Goal: Task Accomplishment & Management: Complete application form

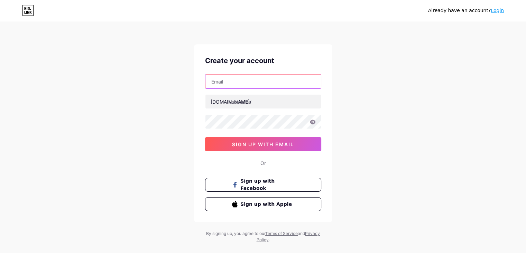
click at [253, 83] on input "text" at bounding box center [264, 81] width 116 height 14
type input "[EMAIL_ADDRESS][DOMAIN_NAME]"
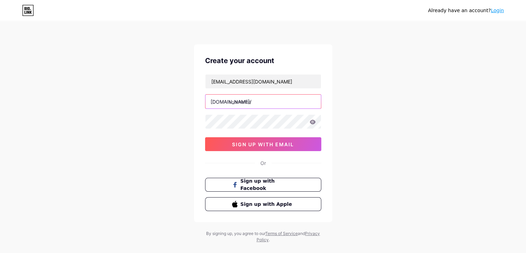
click at [255, 103] on input "text" at bounding box center [264, 101] width 116 height 14
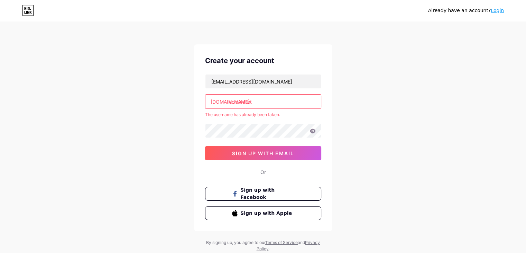
click at [252, 100] on input "coldwallet" at bounding box center [264, 101] width 116 height 14
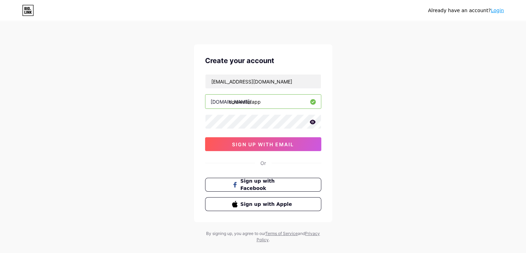
type input "coldwalletapp"
click at [204, 121] on div "Create your account [EMAIL_ADDRESS][DOMAIN_NAME] [DOMAIN_NAME]/ coldwalletapp s…" at bounding box center [263, 133] width 138 height 178
click at [289, 146] on span "sign up with email" at bounding box center [263, 144] width 62 height 6
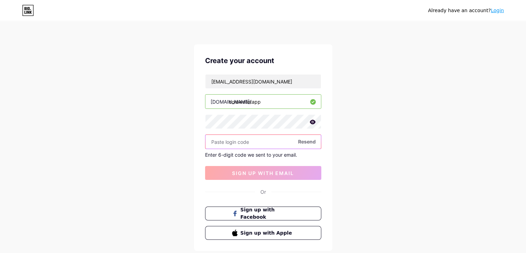
click at [225, 141] on input "text" at bounding box center [264, 142] width 116 height 14
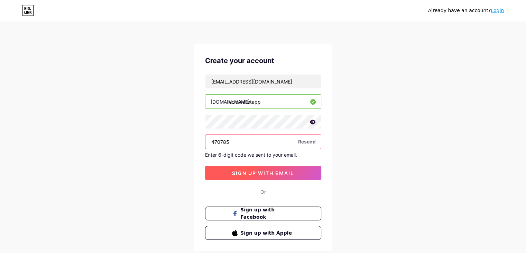
type input "470785"
click at [253, 172] on span "sign up with email" at bounding box center [263, 173] width 62 height 6
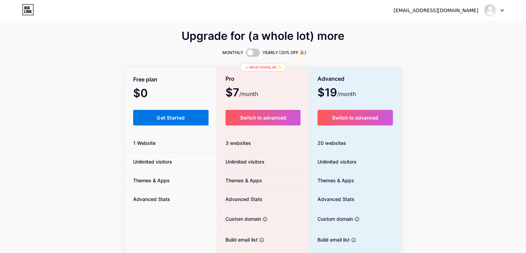
click at [174, 115] on span "Get Started" at bounding box center [171, 118] width 28 height 6
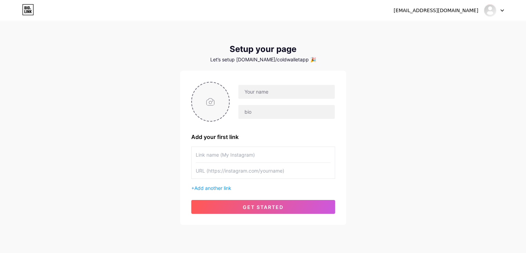
click at [218, 108] on input "file" at bounding box center [210, 101] width 37 height 38
type input "C:\fakepath\download (2).jpg"
click at [257, 94] on input "text" at bounding box center [286, 92] width 96 height 14
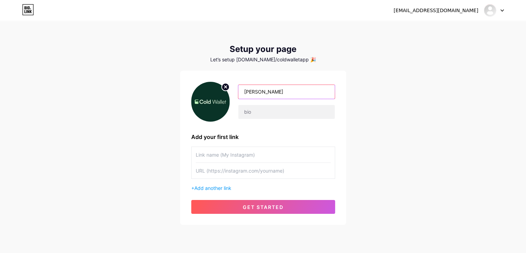
drag, startPoint x: 296, startPoint y: 95, endPoint x: 232, endPoint y: 94, distance: 63.3
click at [232, 94] on div "[PERSON_NAME]" at bounding box center [282, 101] width 105 height 35
type input "Cold Wallet"
click at [229, 156] on input "text" at bounding box center [263, 155] width 135 height 16
type input "The Best Cold Wallet"
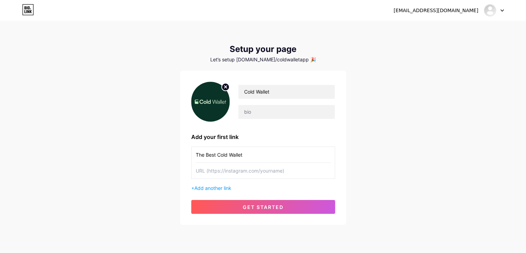
click at [221, 175] on input "text" at bounding box center [263, 171] width 135 height 16
paste input "[URL][DOMAIN_NAME]"
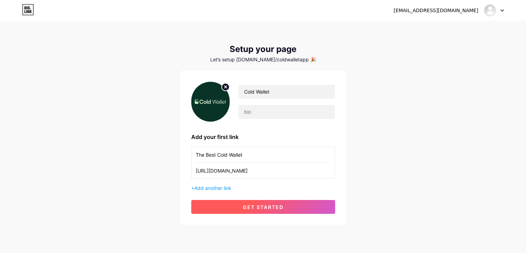
type input "[URL][DOMAIN_NAME]"
click at [261, 204] on span "get started" at bounding box center [263, 207] width 41 height 6
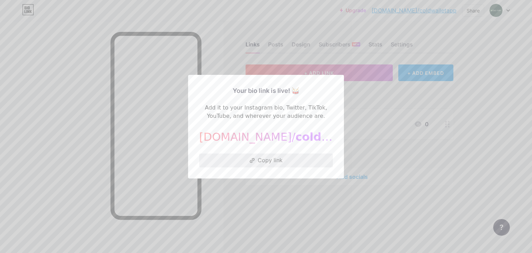
click at [268, 158] on button "Copy link" at bounding box center [266, 160] width 134 height 14
